Goal: Use online tool/utility: Utilize a website feature to perform a specific function

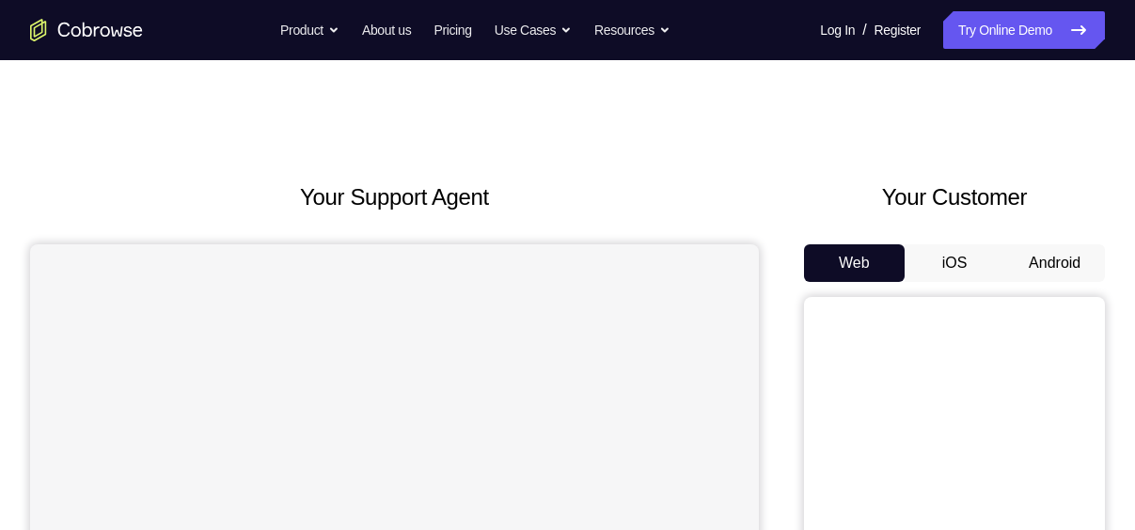
click at [1061, 246] on button "Android" at bounding box center [1054, 263] width 101 height 38
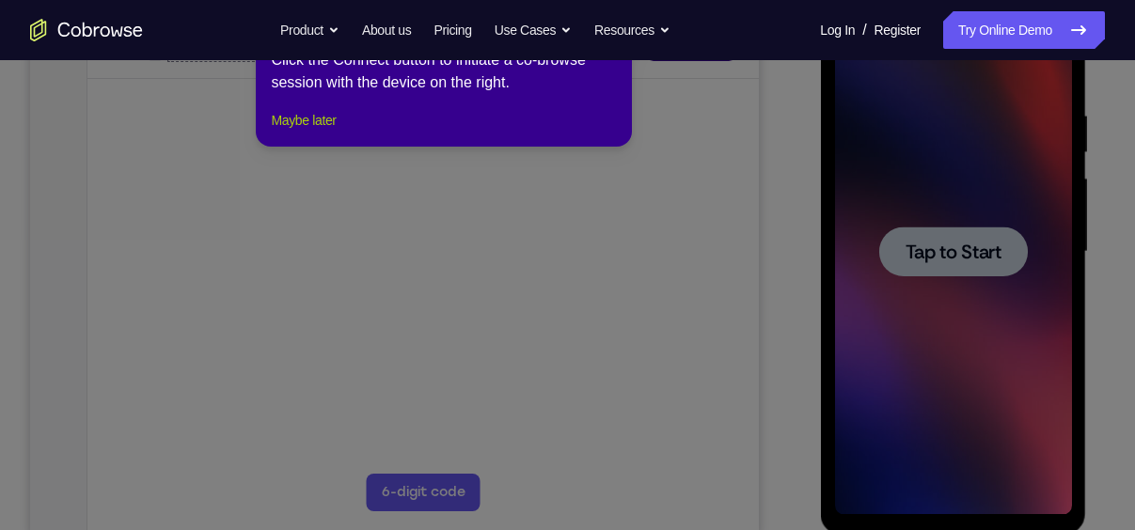
click at [331, 132] on button "Maybe later" at bounding box center [303, 120] width 65 height 23
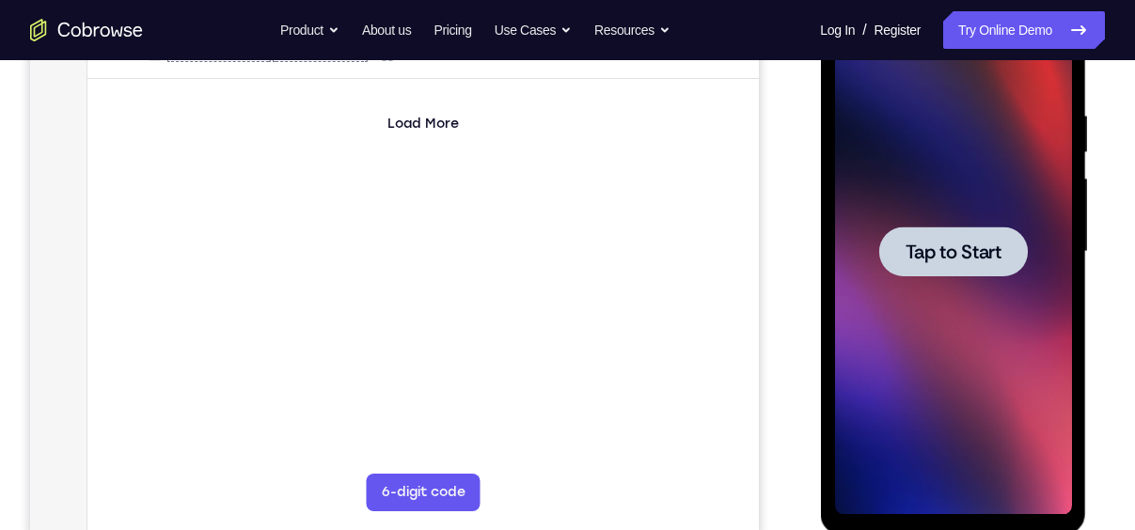
click at [977, 281] on div at bounding box center [952, 252] width 237 height 527
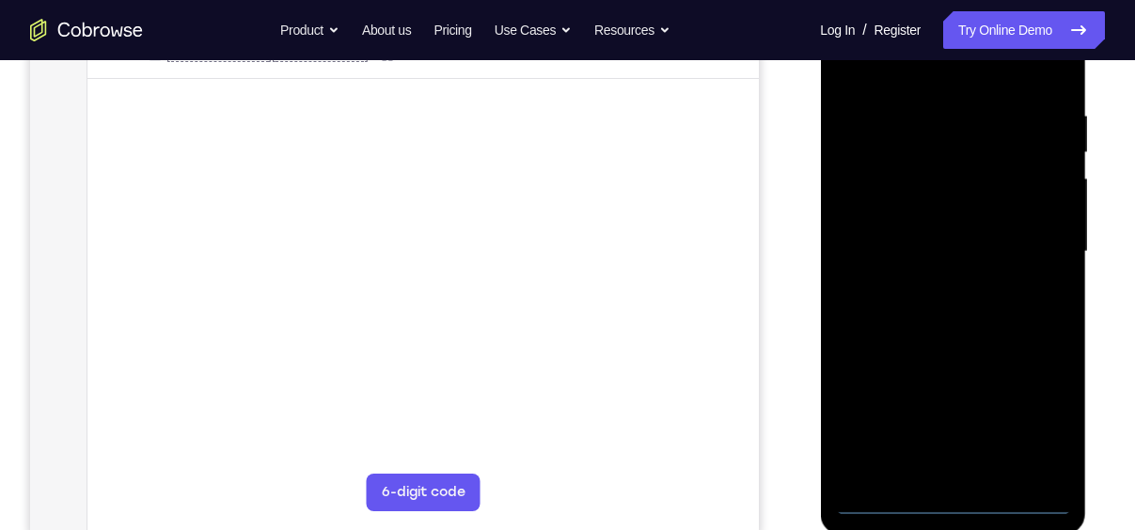
click at [953, 501] on div at bounding box center [952, 252] width 237 height 527
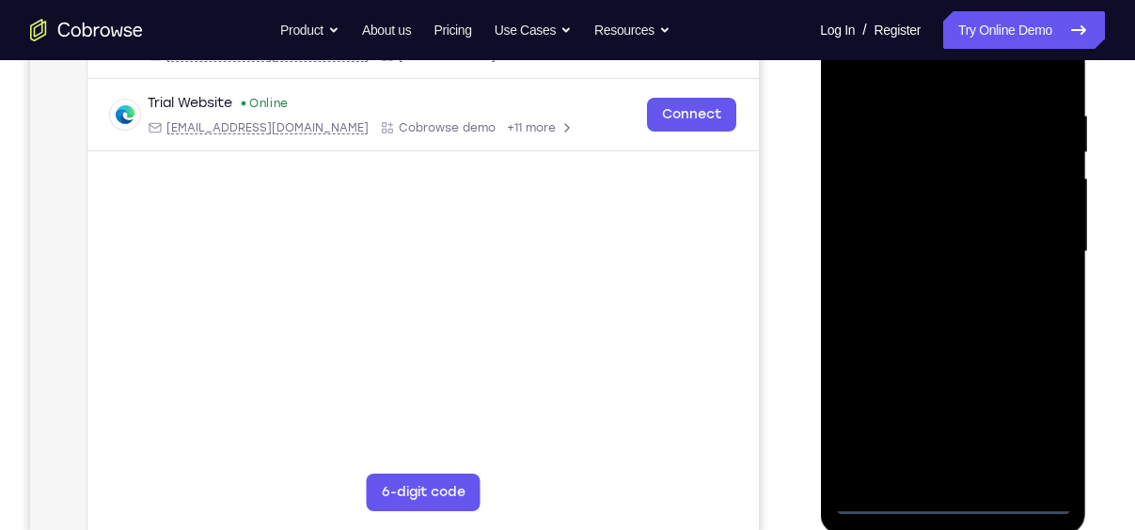
click at [1030, 428] on div at bounding box center [952, 252] width 237 height 527
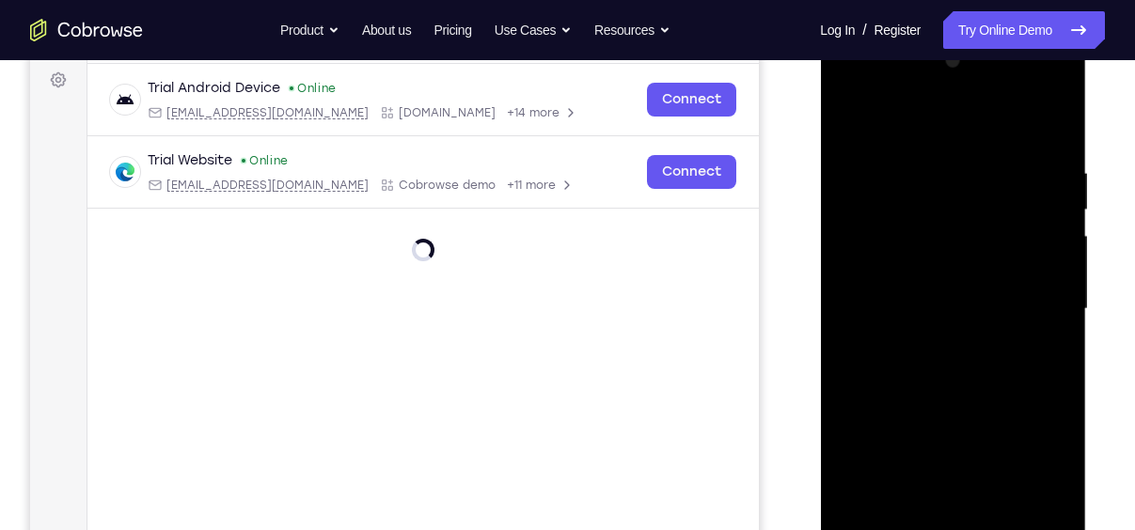
scroll to position [262, 0]
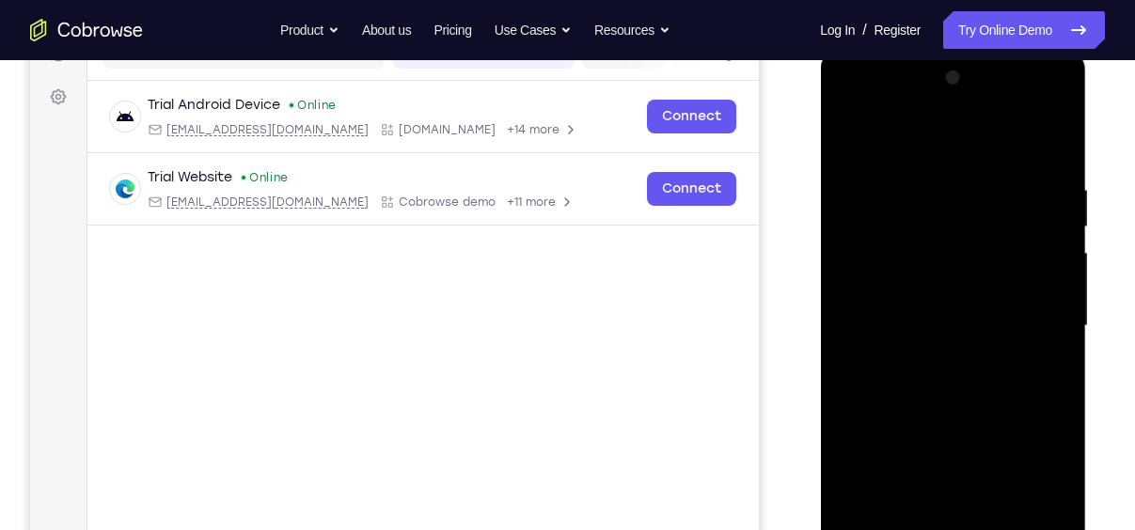
click at [906, 128] on div at bounding box center [952, 326] width 237 height 527
click at [1039, 318] on div at bounding box center [952, 326] width 237 height 527
click at [936, 364] on div at bounding box center [952, 326] width 237 height 527
click at [936, 307] on div at bounding box center [952, 326] width 237 height 527
click at [938, 296] on div at bounding box center [952, 326] width 237 height 527
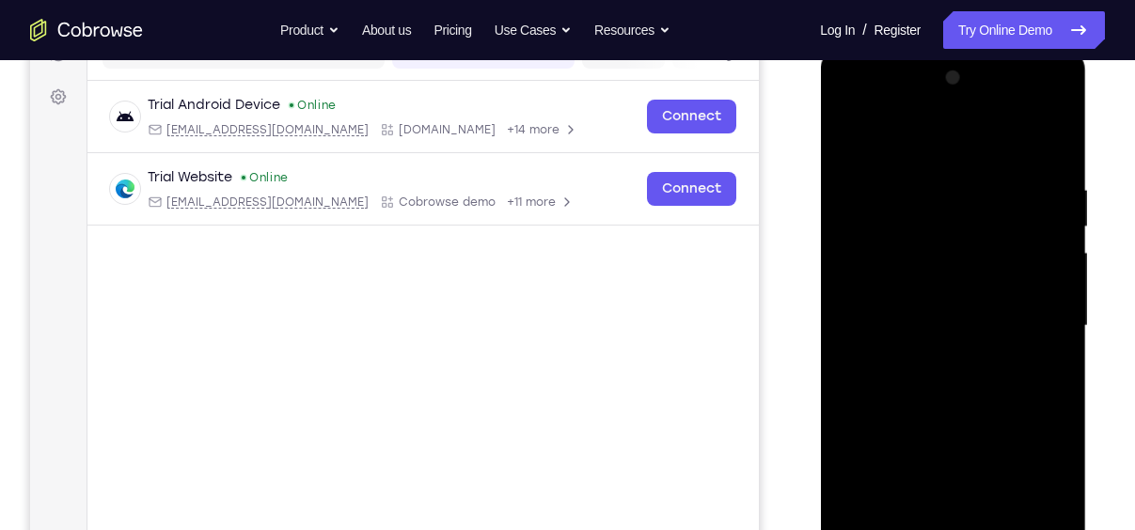
click at [940, 324] on div at bounding box center [952, 326] width 237 height 527
click at [932, 389] on div at bounding box center [952, 326] width 237 height 527
drag, startPoint x: 961, startPoint y: 273, endPoint x: 982, endPoint y: 417, distance: 145.3
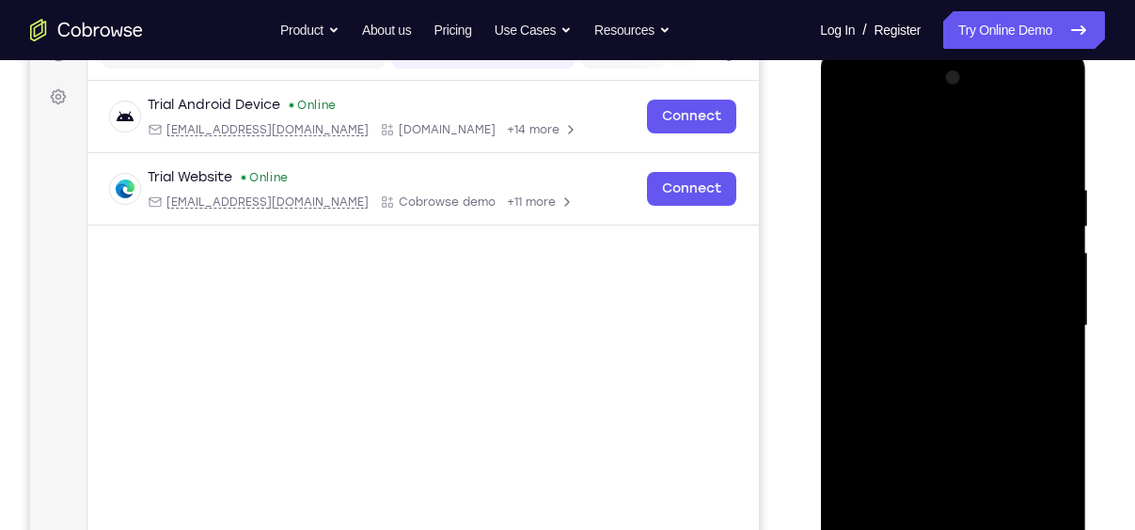
click at [982, 417] on div at bounding box center [952, 326] width 237 height 527
click at [1052, 161] on div at bounding box center [952, 326] width 237 height 527
drag, startPoint x: 947, startPoint y: 265, endPoint x: 951, endPoint y: 171, distance: 94.1
click at [951, 171] on div at bounding box center [952, 326] width 237 height 527
click at [873, 381] on div at bounding box center [952, 326] width 237 height 527
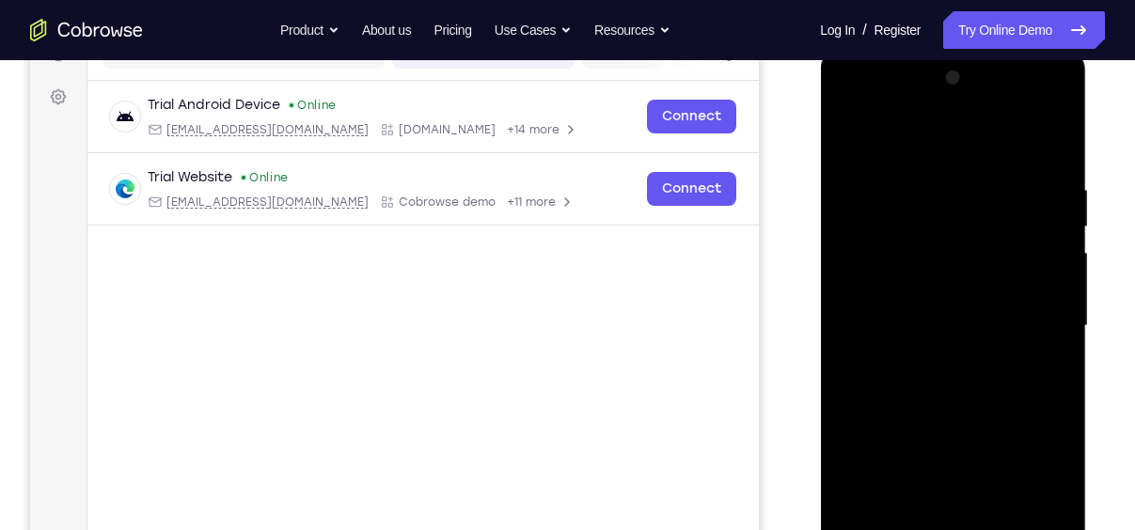
click at [843, 334] on div at bounding box center [952, 326] width 237 height 527
drag, startPoint x: 943, startPoint y: 423, endPoint x: 987, endPoint y: 160, distance: 267.0
click at [987, 160] on div at bounding box center [952, 326] width 237 height 527
drag, startPoint x: 936, startPoint y: 460, endPoint x: 974, endPoint y: 138, distance: 323.9
click at [974, 138] on div at bounding box center [952, 326] width 237 height 527
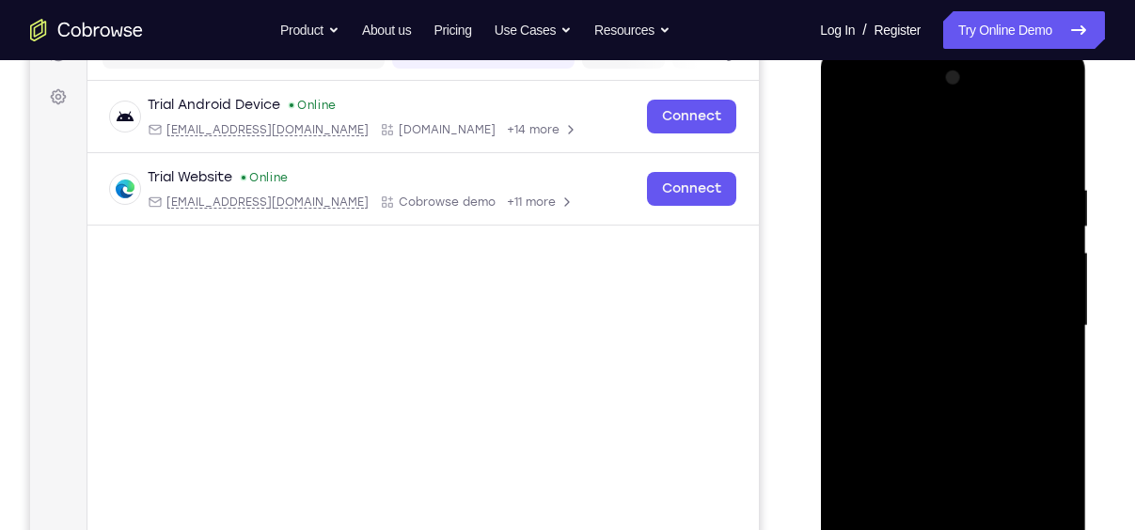
drag, startPoint x: 940, startPoint y: 440, endPoint x: 965, endPoint y: 199, distance: 241.9
click at [965, 199] on div at bounding box center [952, 326] width 237 height 527
drag, startPoint x: 947, startPoint y: 403, endPoint x: 966, endPoint y: 140, distance: 263.9
click at [966, 140] on div at bounding box center [952, 326] width 237 height 527
drag, startPoint x: 935, startPoint y: 405, endPoint x: 953, endPoint y: 204, distance: 202.1
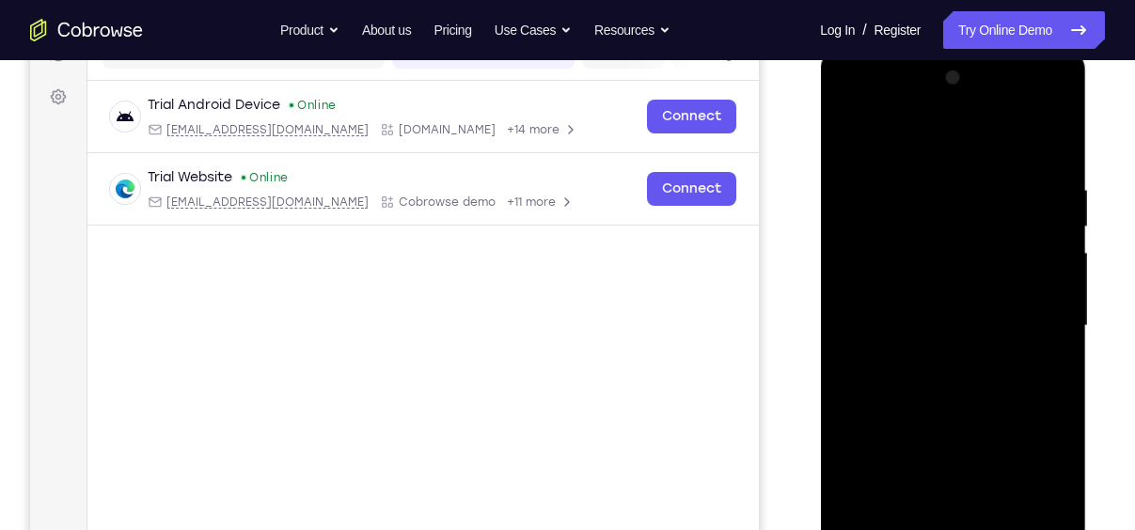
click at [953, 204] on div at bounding box center [952, 326] width 237 height 527
drag, startPoint x: 949, startPoint y: 407, endPoint x: 962, endPoint y: 193, distance: 214.8
click at [962, 193] on div at bounding box center [952, 326] width 237 height 527
drag, startPoint x: 955, startPoint y: 406, endPoint x: 954, endPoint y: 116, distance: 290.5
click at [954, 116] on div at bounding box center [952, 326] width 237 height 527
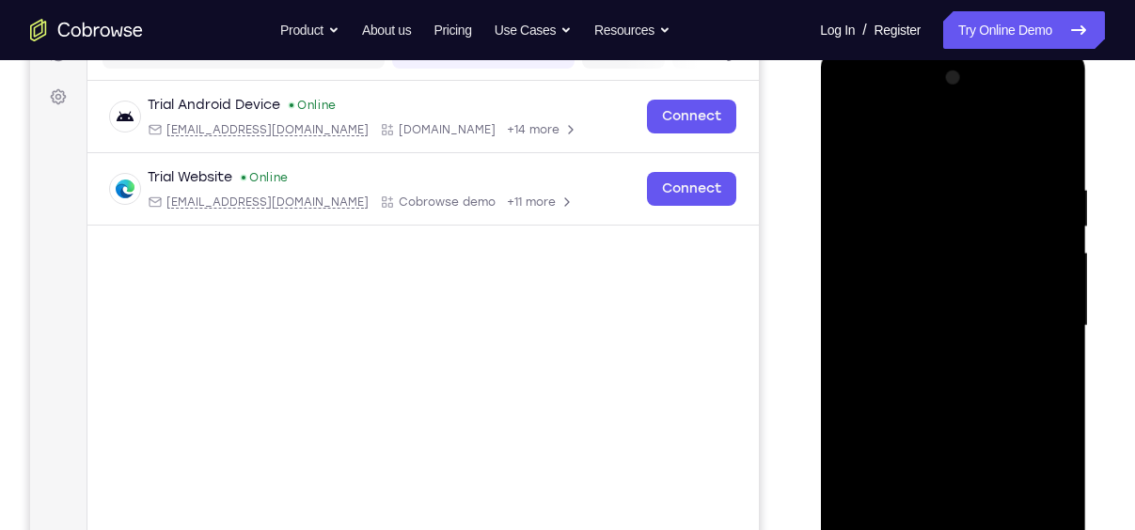
drag, startPoint x: 955, startPoint y: 453, endPoint x: 968, endPoint y: 95, distance: 358.4
click at [968, 95] on div at bounding box center [952, 326] width 237 height 527
drag, startPoint x: 938, startPoint y: 448, endPoint x: 948, endPoint y: 142, distance: 305.7
click at [948, 142] on div at bounding box center [952, 326] width 237 height 527
drag, startPoint x: 938, startPoint y: 429, endPoint x: 952, endPoint y: 127, distance: 302.1
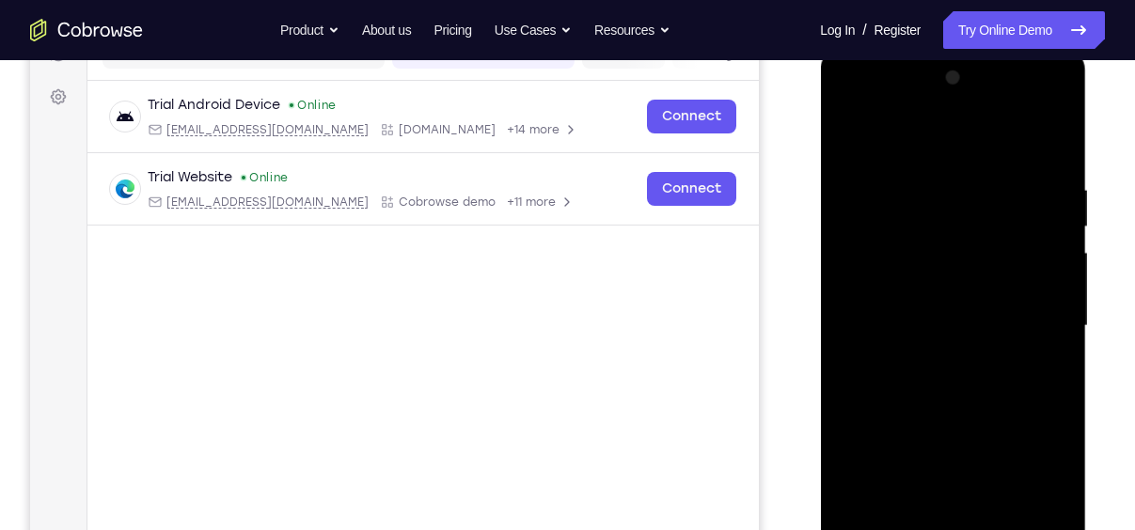
click at [952, 127] on div at bounding box center [952, 326] width 237 height 527
drag, startPoint x: 917, startPoint y: 437, endPoint x: 936, endPoint y: 134, distance: 304.3
click at [936, 134] on div at bounding box center [952, 326] width 237 height 527
drag, startPoint x: 920, startPoint y: 476, endPoint x: 932, endPoint y: 120, distance: 355.6
click at [932, 120] on div at bounding box center [952, 326] width 237 height 527
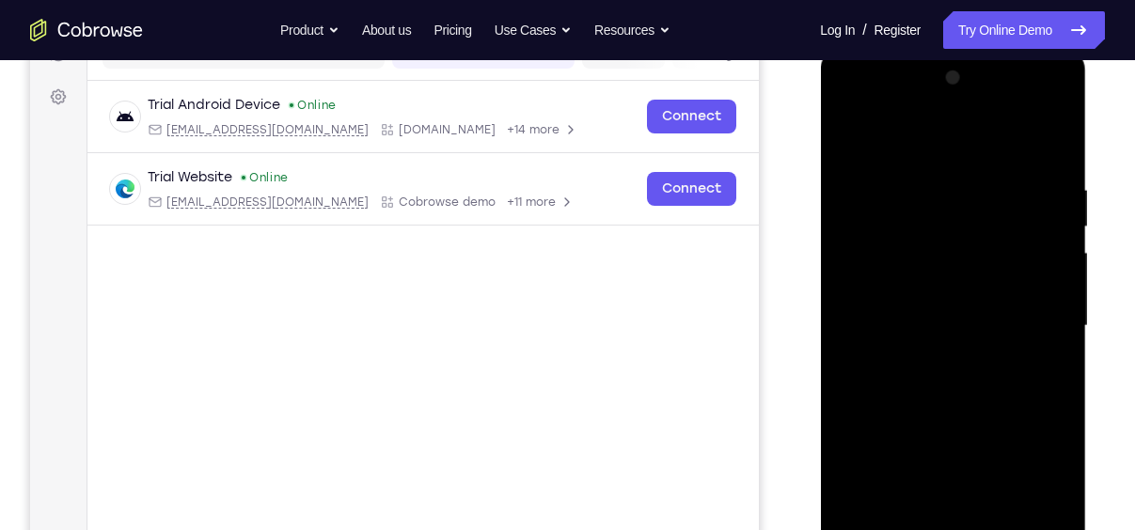
drag, startPoint x: 897, startPoint y: 416, endPoint x: 913, endPoint y: 324, distance: 92.6
click at [913, 324] on div at bounding box center [952, 326] width 237 height 527
drag, startPoint x: 894, startPoint y: 451, endPoint x: 906, endPoint y: 380, distance: 72.5
click at [906, 380] on div at bounding box center [952, 326] width 237 height 527
click at [855, 409] on div at bounding box center [952, 326] width 237 height 527
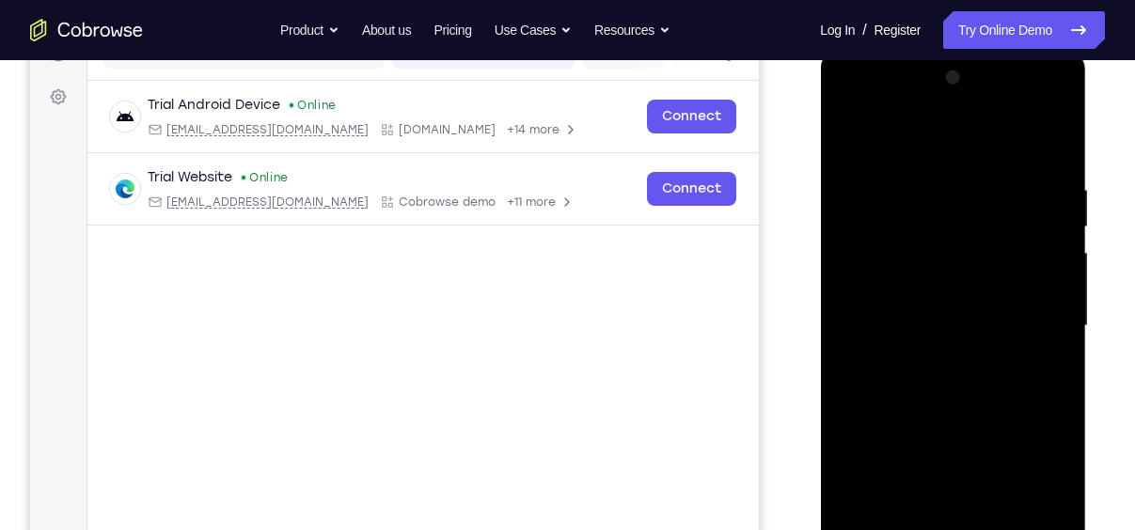
drag, startPoint x: 956, startPoint y: 442, endPoint x: 930, endPoint y: 463, distance: 33.5
click at [930, 463] on div at bounding box center [952, 326] width 237 height 527
drag, startPoint x: 930, startPoint y: 463, endPoint x: 953, endPoint y: 228, distance: 235.3
click at [953, 228] on div at bounding box center [952, 326] width 237 height 527
drag, startPoint x: 940, startPoint y: 411, endPoint x: 980, endPoint y: 104, distance: 309.1
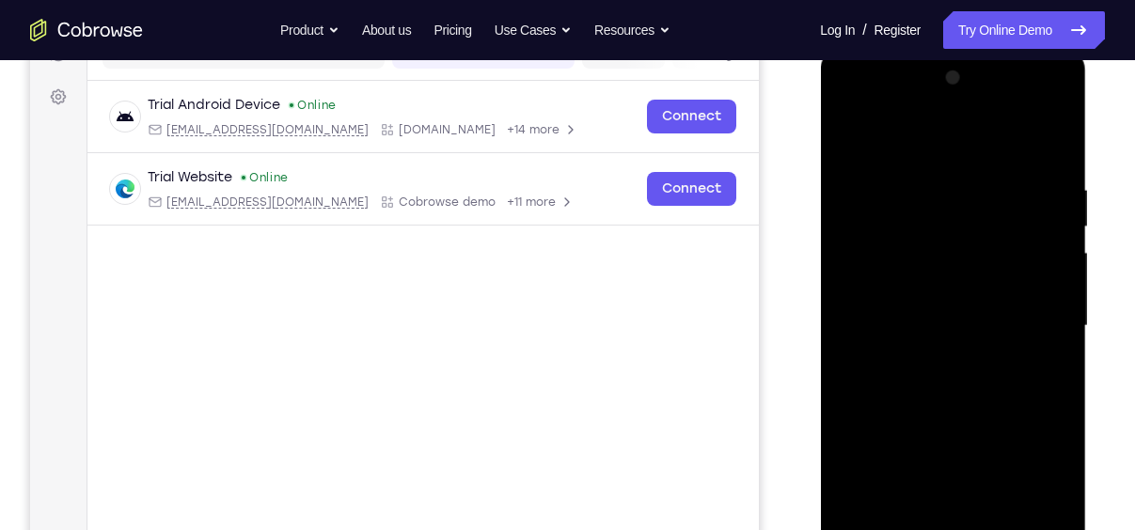
click at [980, 104] on div at bounding box center [952, 326] width 237 height 527
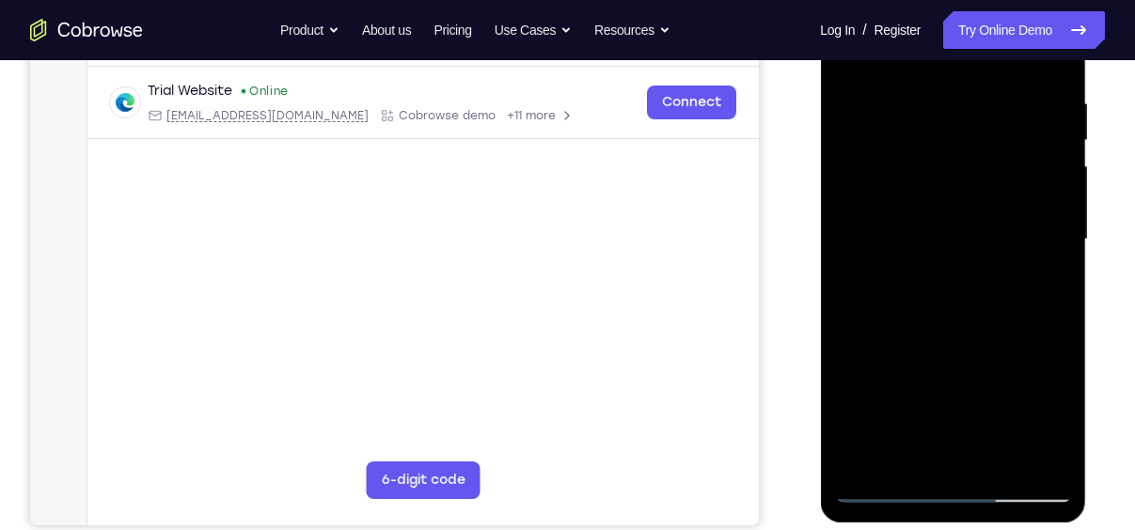
scroll to position [350, 0]
drag, startPoint x: 940, startPoint y: 326, endPoint x: 1838, endPoint y: -22, distance: 963.0
click at [1018, 17] on div at bounding box center [952, 239] width 237 height 527
drag, startPoint x: 967, startPoint y: 355, endPoint x: 992, endPoint y: 121, distance: 235.5
click at [992, 121] on div at bounding box center [952, 239] width 237 height 527
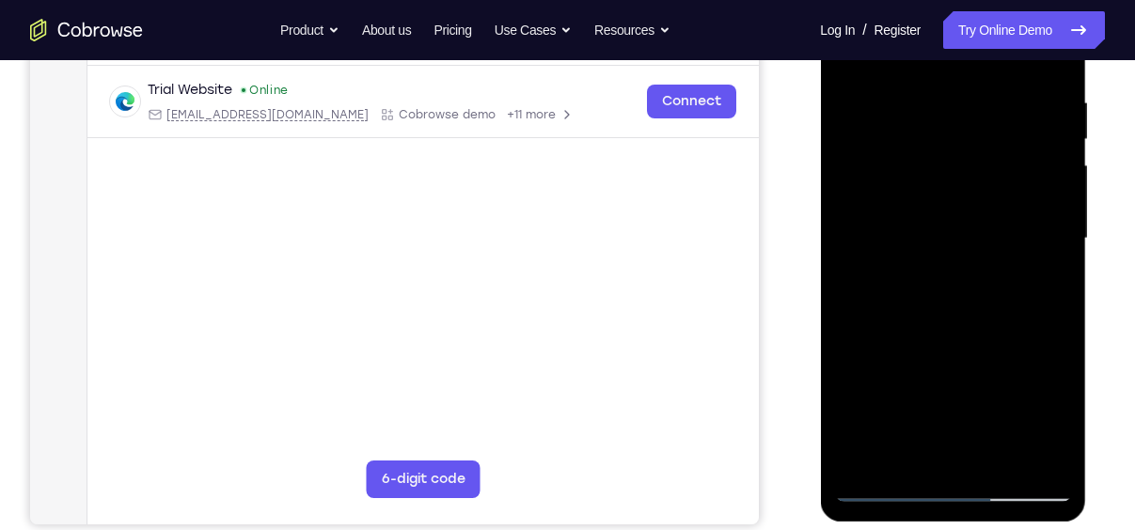
drag, startPoint x: 968, startPoint y: 240, endPoint x: 1820, endPoint y: 17, distance: 881.4
click at [1000, 55] on div at bounding box center [952, 239] width 237 height 527
drag, startPoint x: 973, startPoint y: 137, endPoint x: 947, endPoint y: 370, distance: 233.7
click at [947, 370] on div at bounding box center [952, 239] width 237 height 527
drag, startPoint x: 984, startPoint y: 190, endPoint x: 979, endPoint y: 79, distance: 111.1
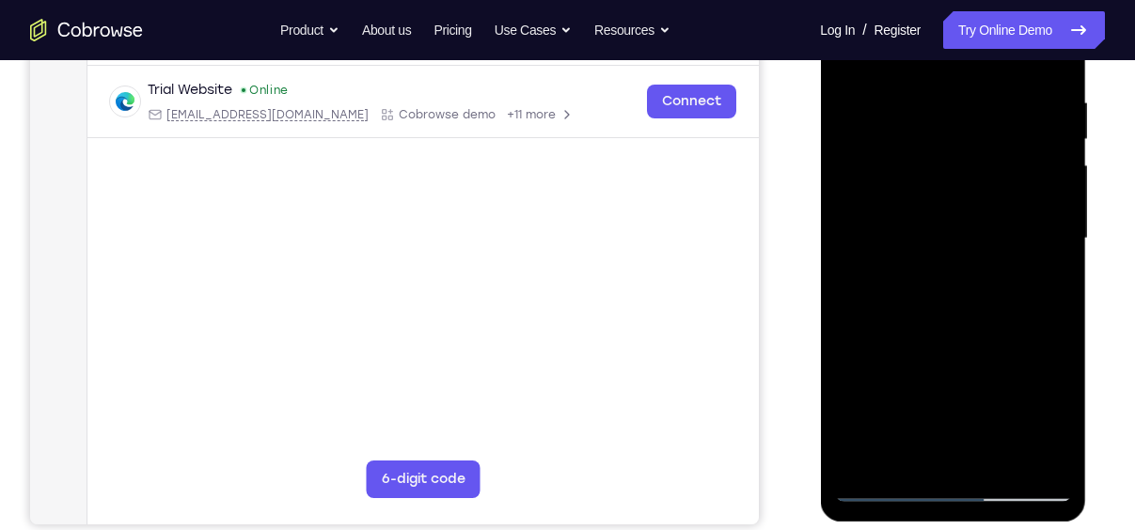
click at [979, 79] on div at bounding box center [952, 239] width 237 height 527
drag, startPoint x: 947, startPoint y: 386, endPoint x: 984, endPoint y: 78, distance: 309.8
click at [984, 78] on div at bounding box center [952, 239] width 237 height 527
drag, startPoint x: 936, startPoint y: 340, endPoint x: 972, endPoint y: 137, distance: 206.4
click at [972, 137] on div at bounding box center [952, 239] width 237 height 527
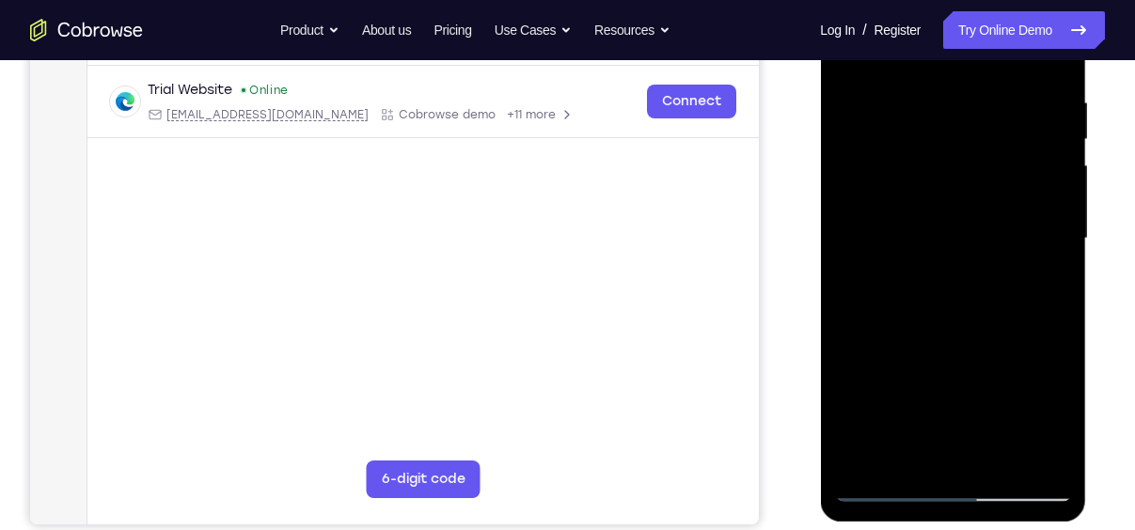
drag, startPoint x: 939, startPoint y: 323, endPoint x: 981, endPoint y: 88, distance: 238.7
click at [981, 88] on div at bounding box center [952, 239] width 237 height 527
drag, startPoint x: 934, startPoint y: 352, endPoint x: 979, endPoint y: 73, distance: 281.9
click at [979, 73] on div at bounding box center [952, 239] width 237 height 527
drag, startPoint x: 947, startPoint y: 321, endPoint x: 1799, endPoint y: -7, distance: 912.5
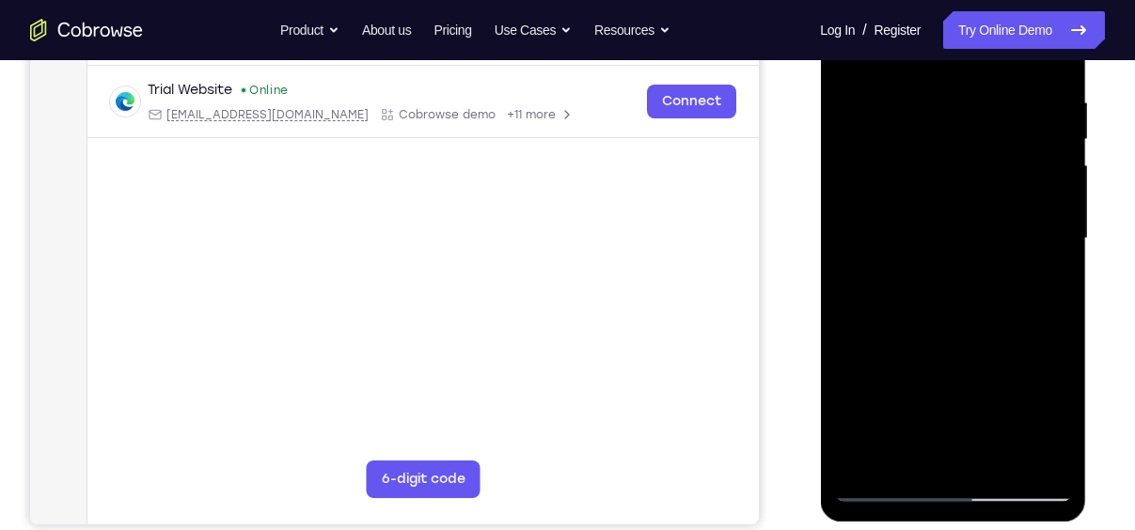
click at [979, 32] on div at bounding box center [952, 239] width 237 height 527
drag, startPoint x: 930, startPoint y: 377, endPoint x: 1802, endPoint y: 8, distance: 947.2
click at [983, 47] on div at bounding box center [952, 239] width 237 height 527
drag, startPoint x: 951, startPoint y: 367, endPoint x: 1016, endPoint y: 52, distance: 321.8
click at [1016, 52] on div at bounding box center [952, 239] width 237 height 527
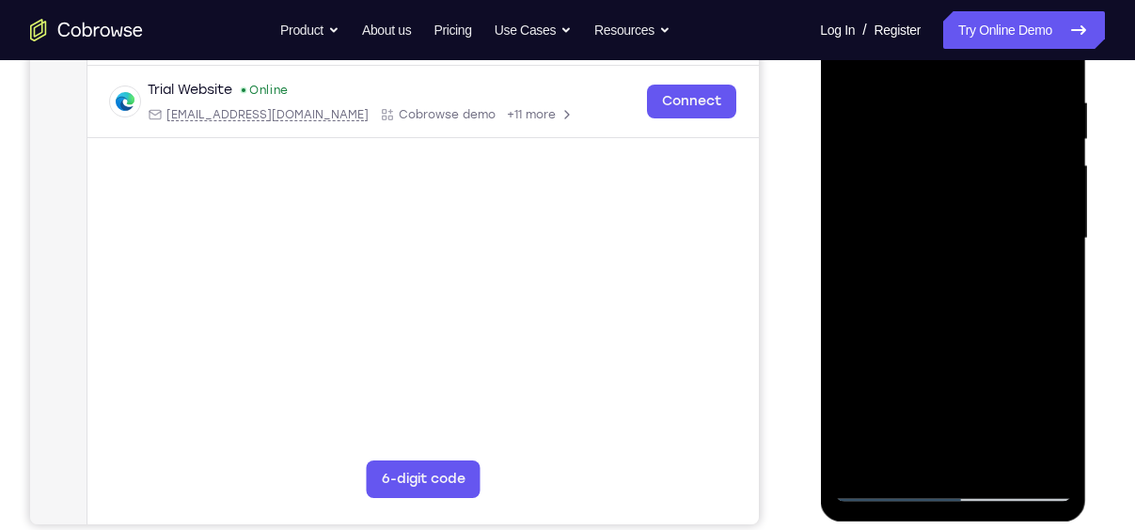
drag, startPoint x: 927, startPoint y: 383, endPoint x: 1001, endPoint y: 130, distance: 263.6
click at [1001, 130] on div at bounding box center [952, 239] width 237 height 527
click at [1037, 456] on div at bounding box center [952, 239] width 237 height 527
click at [979, 179] on div at bounding box center [952, 239] width 237 height 527
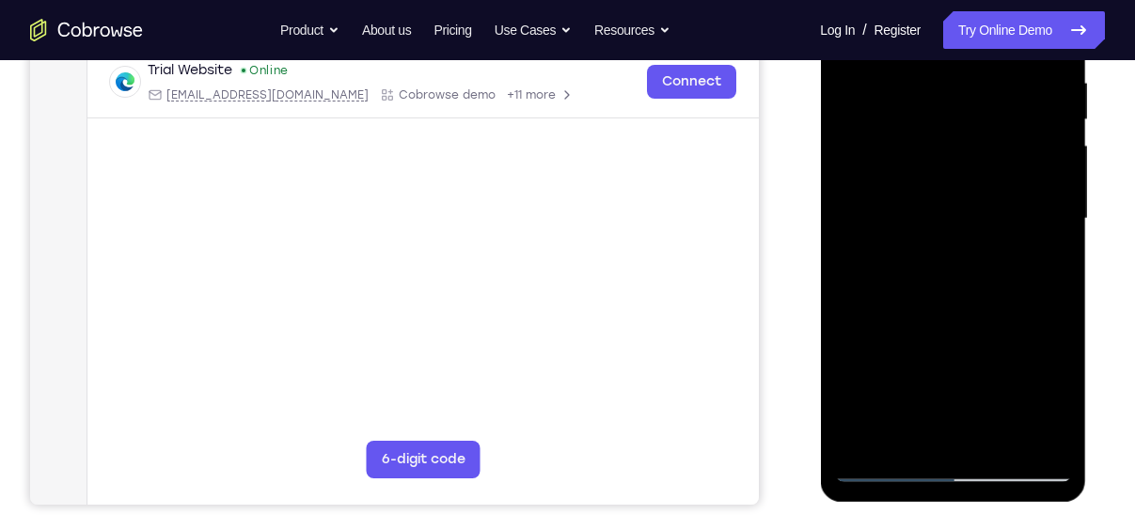
scroll to position [370, 0]
drag, startPoint x: 960, startPoint y: 309, endPoint x: 967, endPoint y: 225, distance: 84.9
click at [967, 225] on div at bounding box center [952, 218] width 237 height 527
click at [894, 267] on div at bounding box center [952, 218] width 237 height 527
click at [1058, 246] on div at bounding box center [952, 218] width 237 height 527
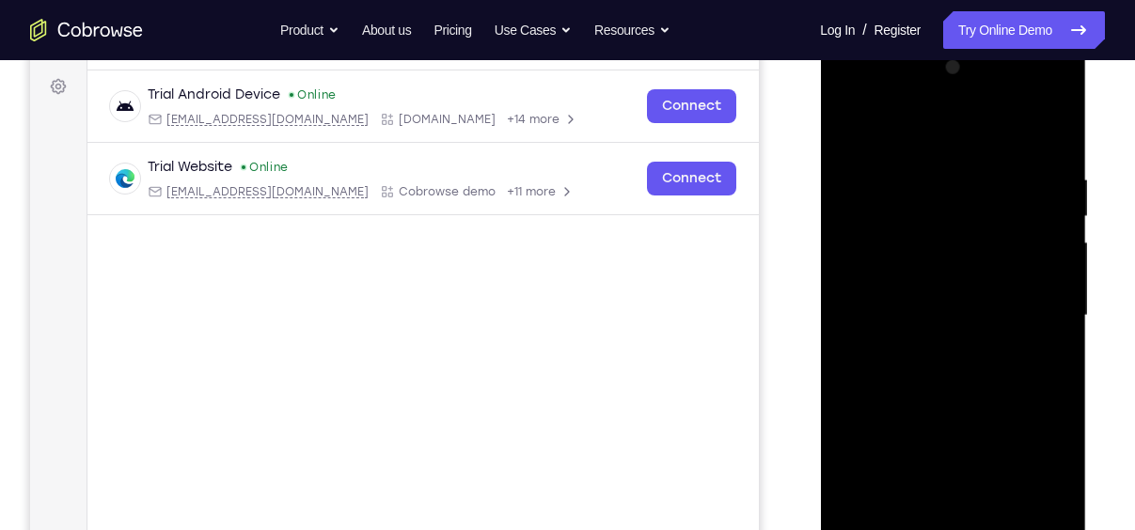
scroll to position [271, 0]
click at [969, 241] on div at bounding box center [952, 318] width 237 height 527
drag, startPoint x: 968, startPoint y: 263, endPoint x: 1017, endPoint y: 249, distance: 50.9
click at [1017, 249] on div at bounding box center [952, 318] width 237 height 527
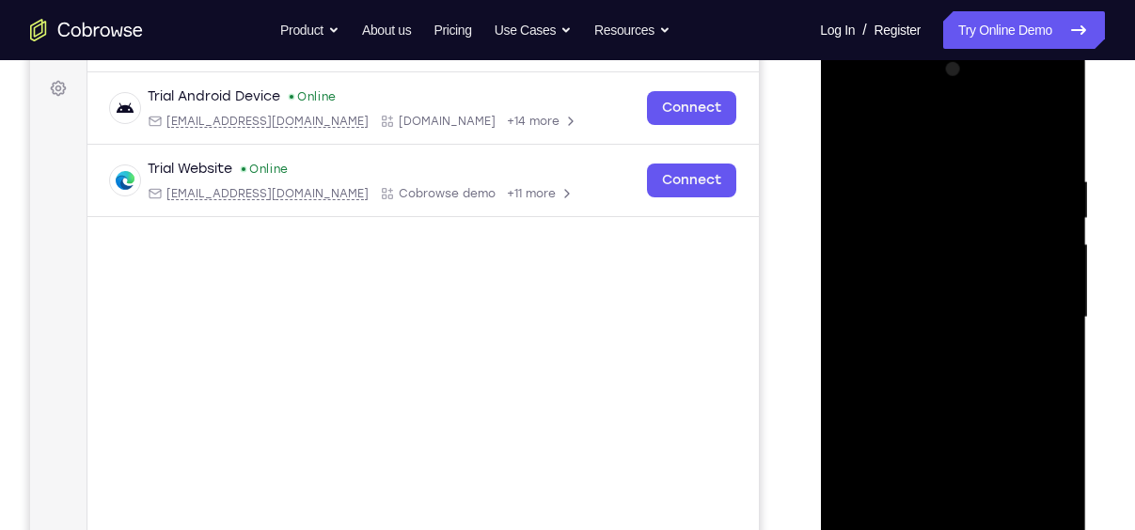
click at [1017, 249] on div at bounding box center [952, 318] width 237 height 527
click at [861, 118] on div at bounding box center [952, 318] width 237 height 527
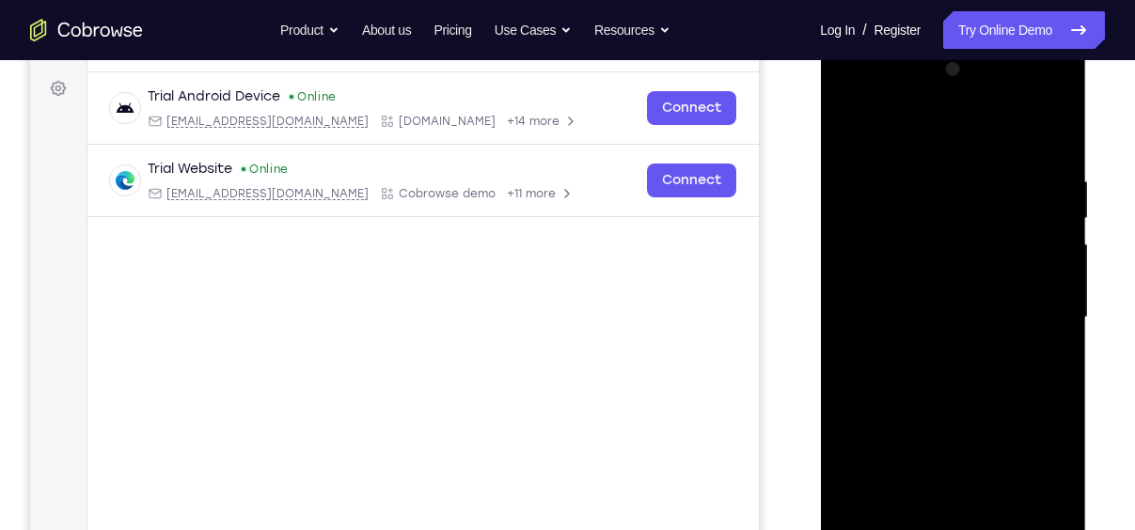
click at [854, 120] on div at bounding box center [952, 318] width 237 height 527
click at [845, 124] on div at bounding box center [952, 318] width 237 height 527
click at [848, 124] on div at bounding box center [952, 318] width 237 height 527
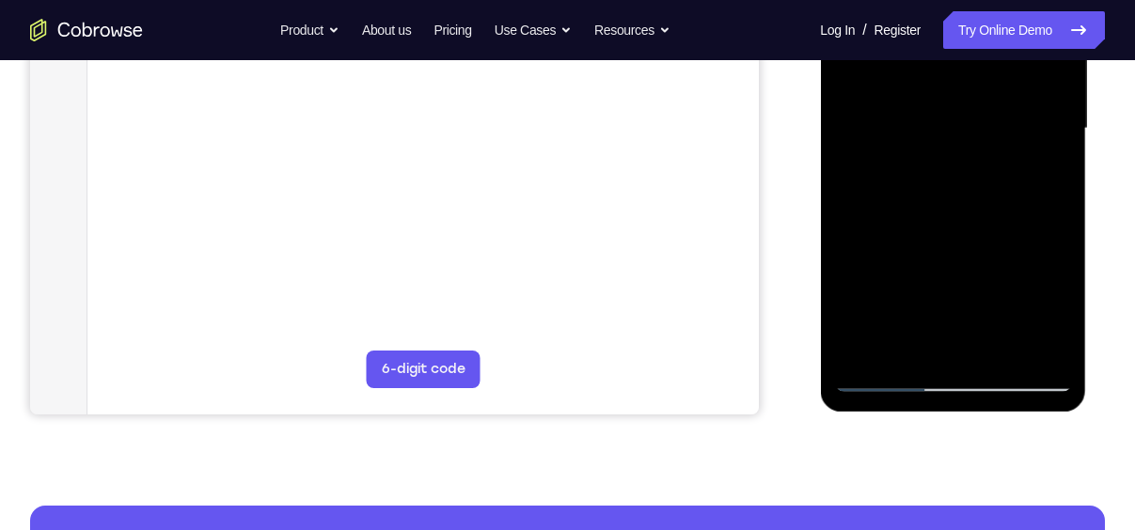
scroll to position [481, 0]
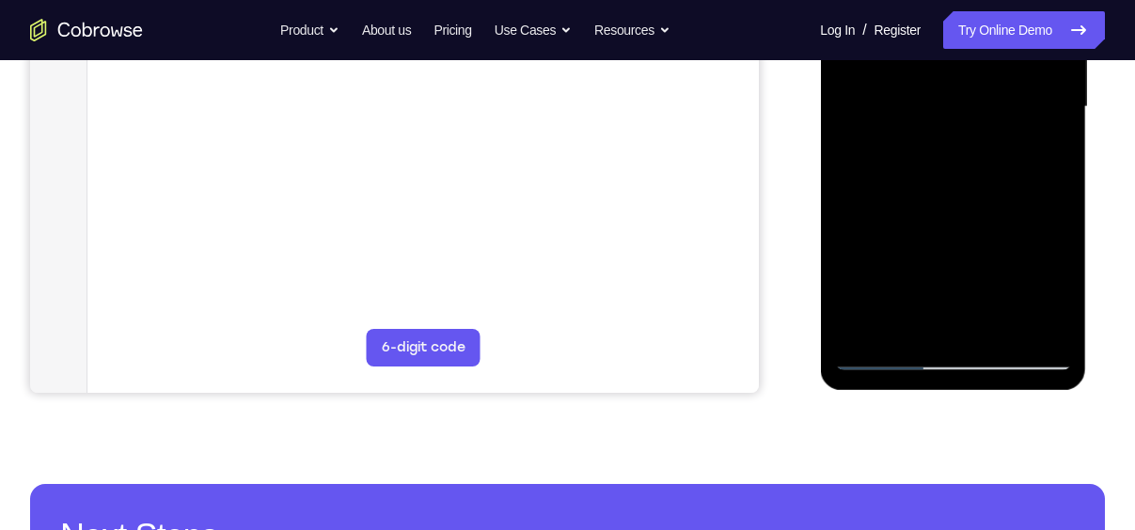
click at [911, 329] on div at bounding box center [952, 107] width 237 height 527
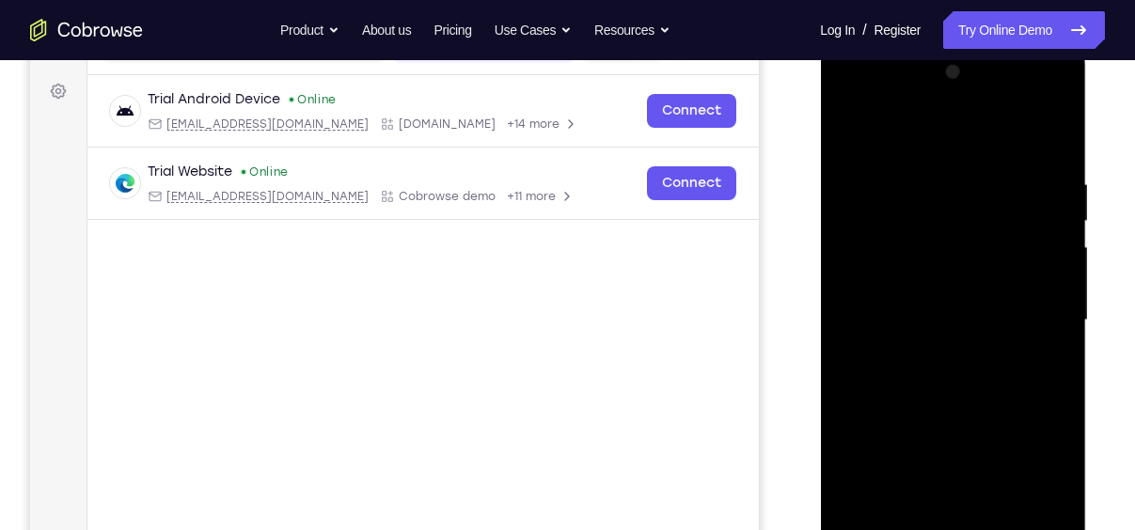
scroll to position [267, 0]
click at [911, 127] on div at bounding box center [952, 321] width 237 height 527
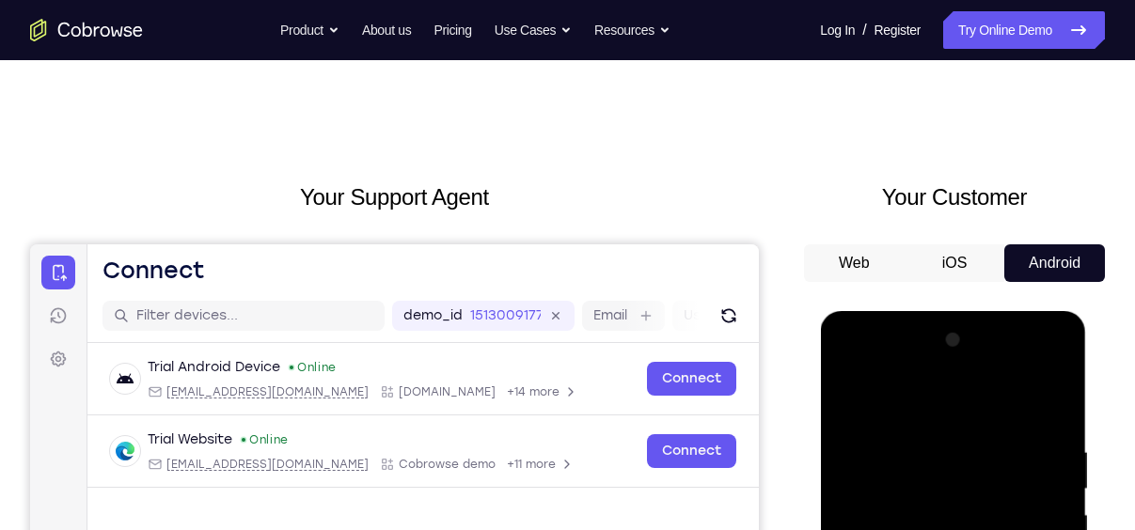
drag, startPoint x: 914, startPoint y: 423, endPoint x: 887, endPoint y: 578, distance: 157.5
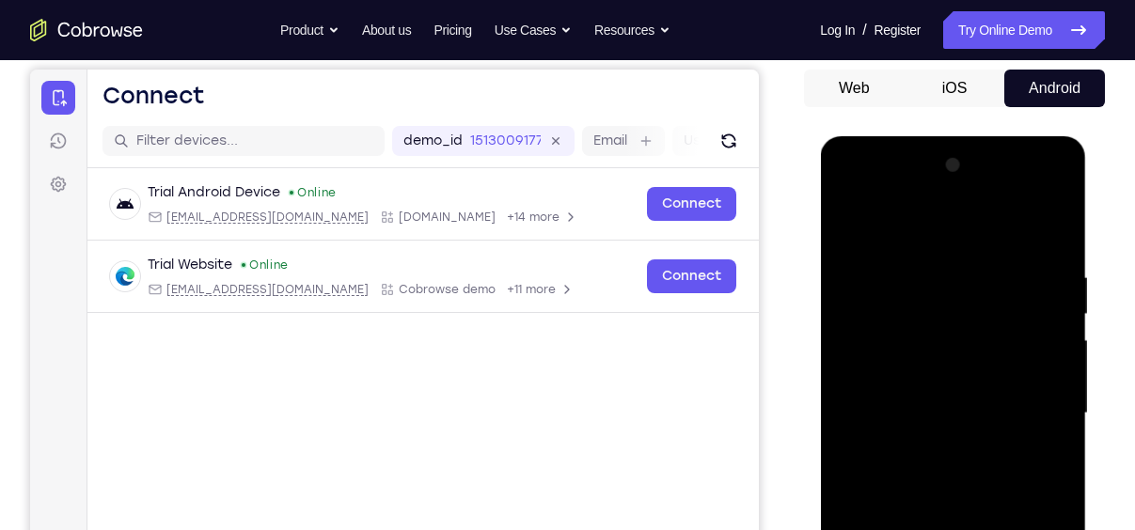
scroll to position [176, 0]
drag, startPoint x: 905, startPoint y: 294, endPoint x: 911, endPoint y: 393, distance: 98.9
click at [911, 393] on div at bounding box center [952, 412] width 237 height 527
click at [904, 245] on div at bounding box center [952, 412] width 237 height 527
drag, startPoint x: 885, startPoint y: 374, endPoint x: 915, endPoint y: 194, distance: 183.0
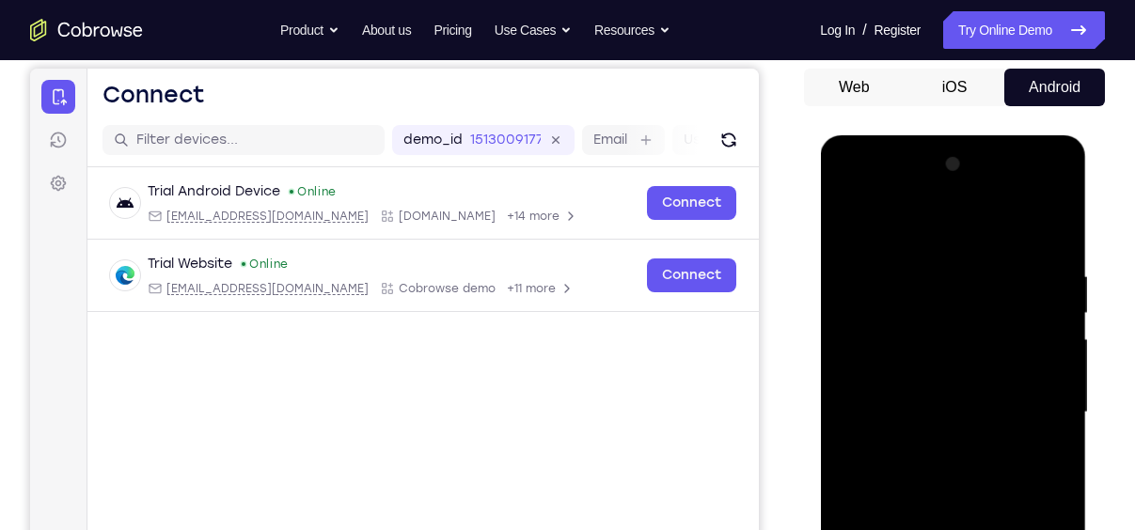
click at [915, 194] on div at bounding box center [952, 412] width 237 height 527
drag, startPoint x: 899, startPoint y: 337, endPoint x: 920, endPoint y: 232, distance: 106.4
click at [920, 232] on div at bounding box center [952, 412] width 237 height 527
click at [846, 220] on div at bounding box center [952, 412] width 237 height 527
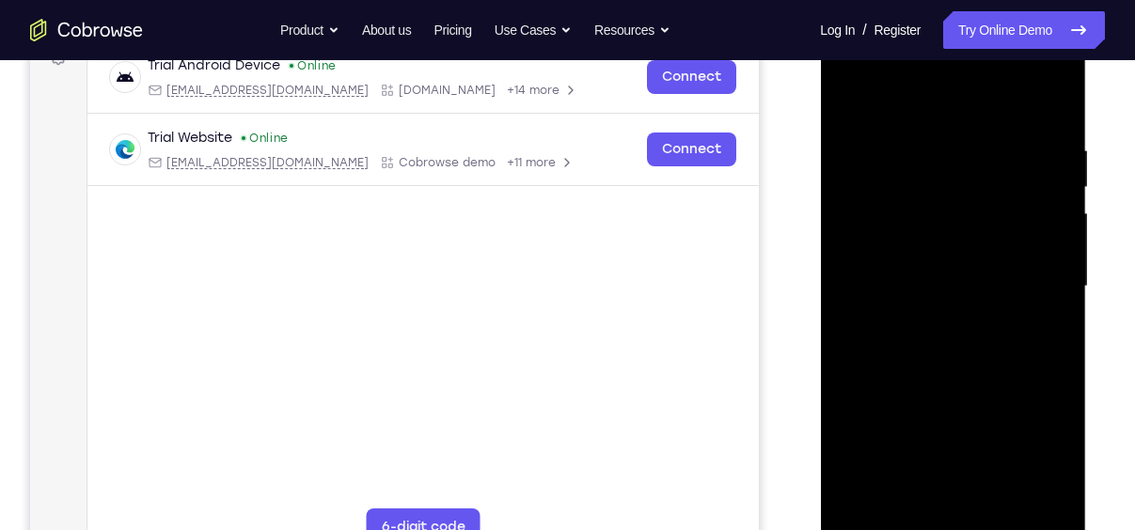
drag, startPoint x: 900, startPoint y: 194, endPoint x: 892, endPoint y: 302, distance: 108.4
click at [892, 302] on div at bounding box center [952, 287] width 237 height 527
click at [908, 128] on div at bounding box center [952, 287] width 237 height 527
drag, startPoint x: 934, startPoint y: 417, endPoint x: 943, endPoint y: 151, distance: 265.3
click at [943, 151] on div at bounding box center [952, 287] width 237 height 527
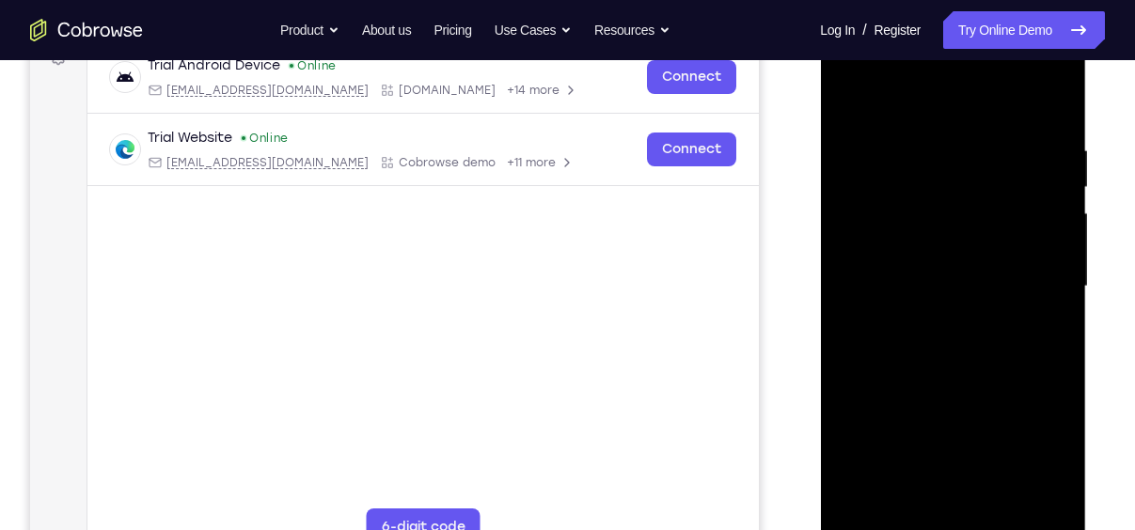
drag, startPoint x: 960, startPoint y: 382, endPoint x: 965, endPoint y: 189, distance: 192.8
click at [965, 189] on div at bounding box center [952, 287] width 237 height 527
click at [906, 507] on div at bounding box center [952, 287] width 237 height 527
drag, startPoint x: 923, startPoint y: 200, endPoint x: 932, endPoint y: 511, distance: 311.3
click at [932, 511] on div at bounding box center [952, 287] width 237 height 527
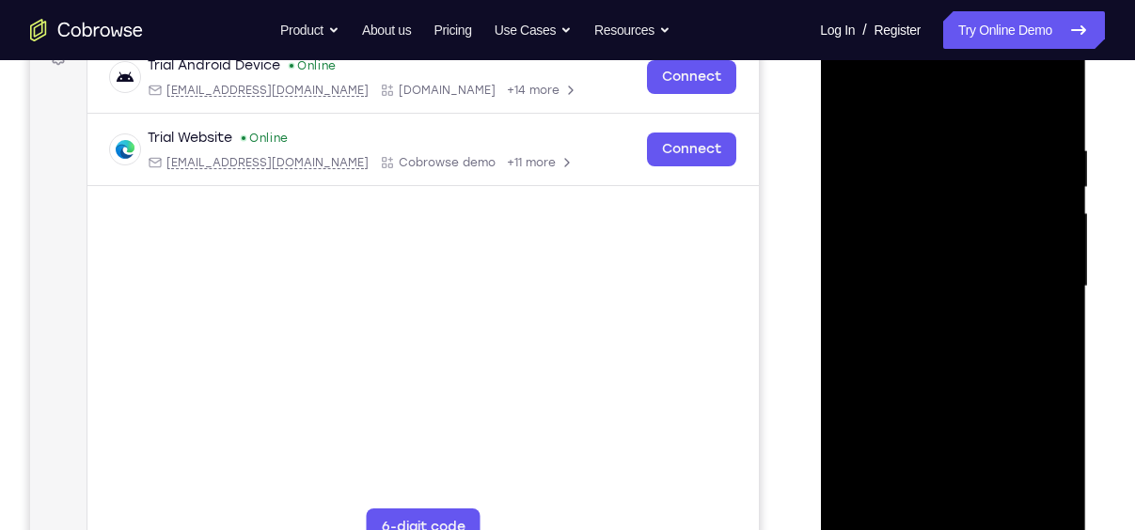
click at [864, 496] on div at bounding box center [952, 287] width 237 height 527
click at [866, 505] on div at bounding box center [952, 287] width 237 height 527
click at [989, 144] on div at bounding box center [952, 287] width 237 height 527
click at [1046, 289] on div at bounding box center [952, 287] width 237 height 527
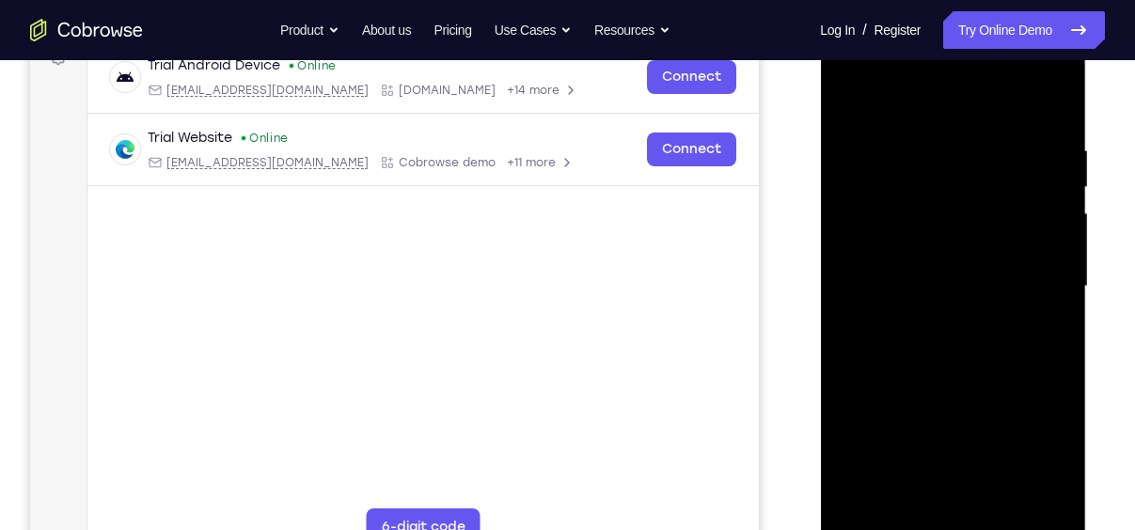
click at [1046, 289] on div at bounding box center [952, 287] width 237 height 527
drag, startPoint x: 1054, startPoint y: 277, endPoint x: 846, endPoint y: 309, distance: 210.2
click at [846, 309] on div at bounding box center [952, 287] width 237 height 527
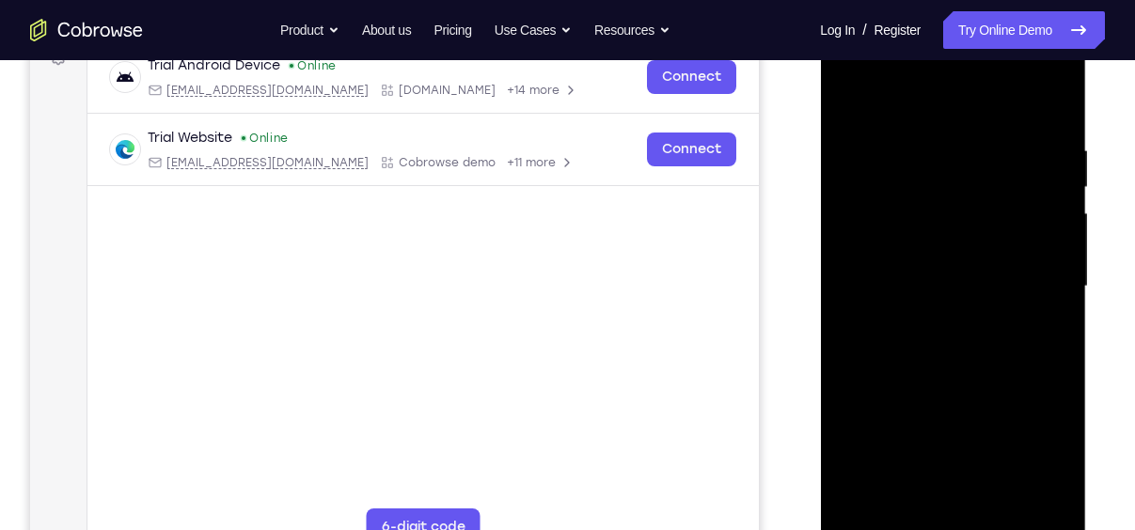
drag, startPoint x: 1062, startPoint y: 246, endPoint x: 820, endPoint y: 272, distance: 243.0
click at [820, 272] on div at bounding box center [953, 289] width 266 height 560
drag, startPoint x: 1060, startPoint y: 257, endPoint x: 818, endPoint y: 266, distance: 241.8
click at [820, 266] on html "Online web based iOS Simulators and Android Emulators. Run iPhone, iPad, Mobile…" at bounding box center [954, 291] width 268 height 564
click at [1048, 105] on div at bounding box center [952, 287] width 237 height 527
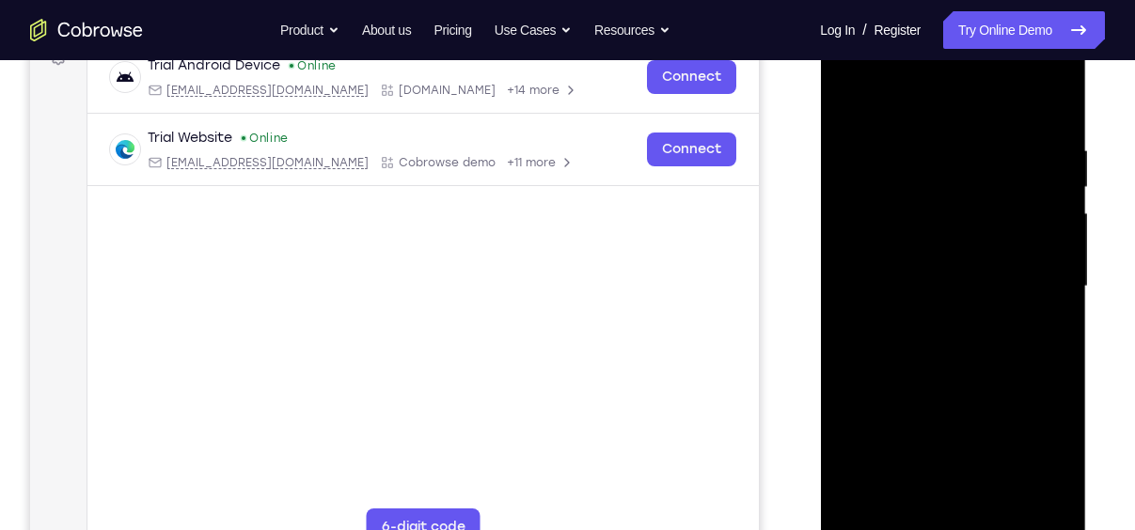
click at [1035, 139] on div at bounding box center [952, 287] width 237 height 527
click at [1046, 295] on div at bounding box center [952, 287] width 237 height 527
click at [1047, 102] on div at bounding box center [952, 287] width 237 height 527
drag, startPoint x: 1031, startPoint y: 129, endPoint x: 843, endPoint y: 146, distance: 187.9
click at [843, 146] on div at bounding box center [952, 287] width 237 height 527
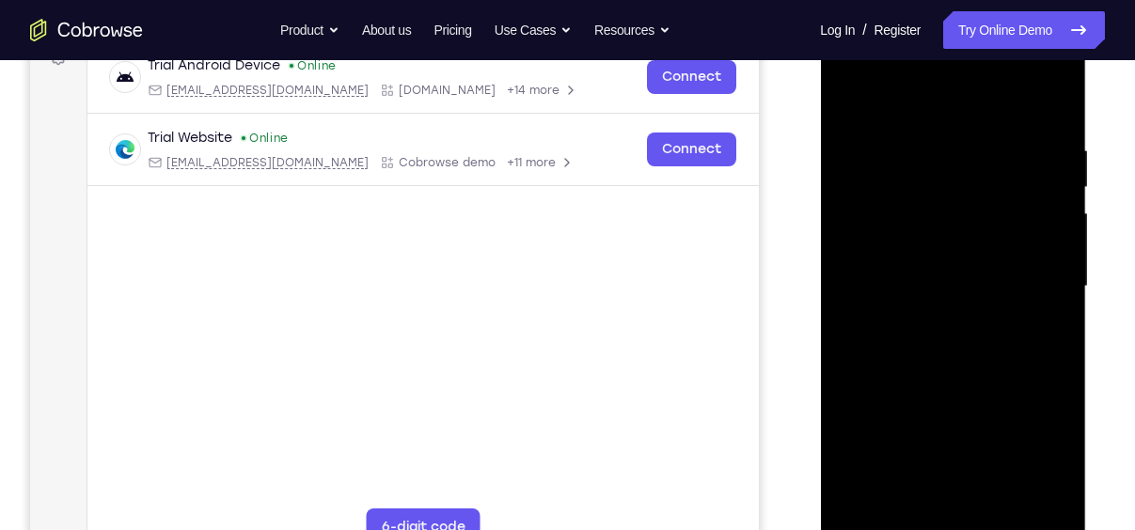
drag, startPoint x: 981, startPoint y: 144, endPoint x: 848, endPoint y: 146, distance: 132.6
click at [848, 146] on div at bounding box center [952, 287] width 237 height 527
click at [883, 142] on div at bounding box center [952, 287] width 237 height 527
click at [1047, 268] on div at bounding box center [952, 287] width 237 height 527
drag, startPoint x: 877, startPoint y: 298, endPoint x: 1051, endPoint y: 298, distance: 173.9
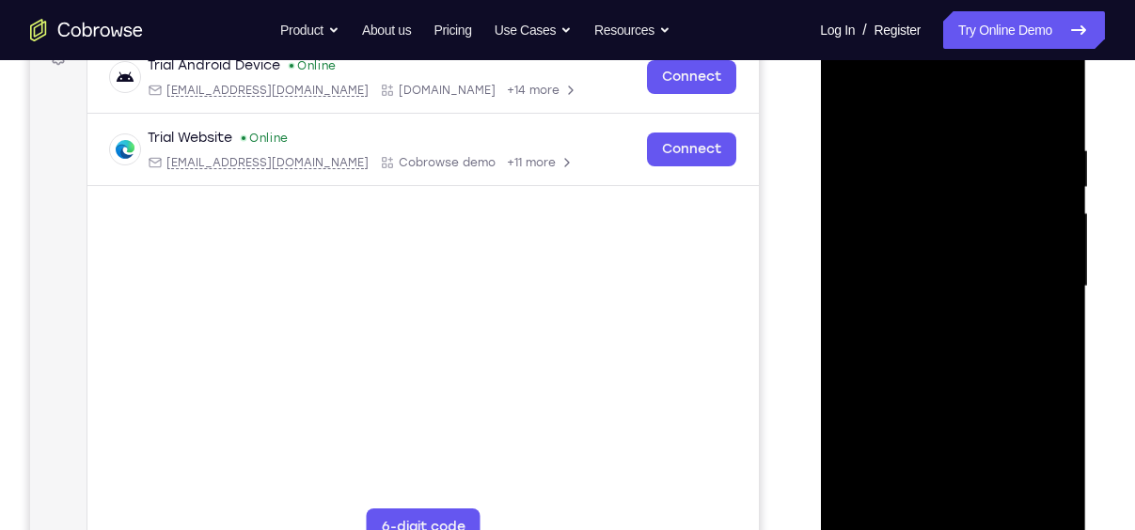
click at [1051, 298] on div at bounding box center [952, 287] width 237 height 527
click at [1028, 497] on div at bounding box center [952, 287] width 237 height 527
click at [1059, 266] on div at bounding box center [952, 287] width 237 height 527
drag, startPoint x: 1059, startPoint y: 265, endPoint x: 956, endPoint y: 273, distance: 102.8
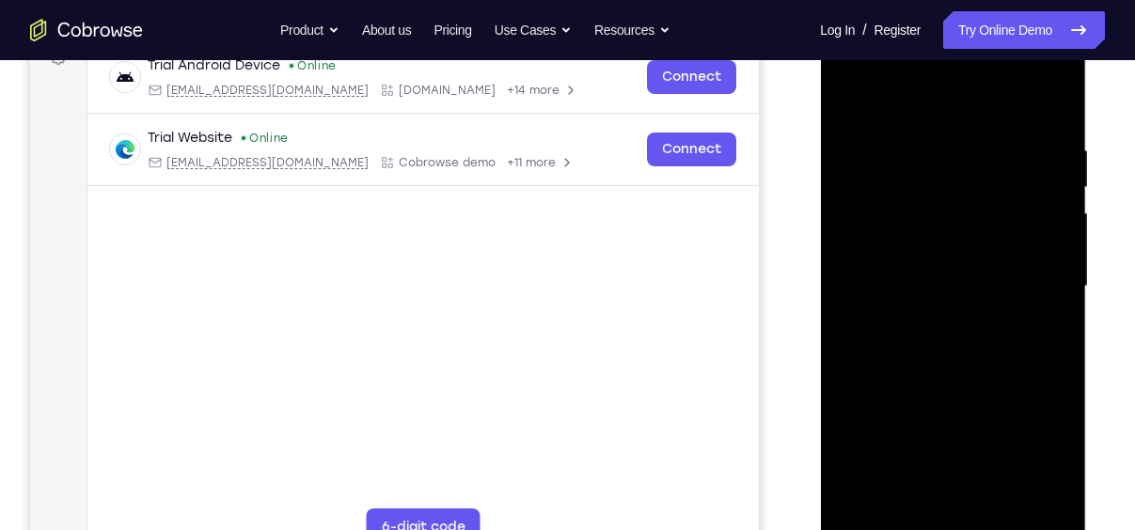
click at [956, 273] on div at bounding box center [952, 287] width 237 height 527
drag, startPoint x: 1041, startPoint y: 270, endPoint x: 876, endPoint y: 271, distance: 164.5
click at [876, 271] on div at bounding box center [952, 287] width 237 height 527
click at [1054, 244] on div at bounding box center [952, 287] width 237 height 527
